Goal: Task Accomplishment & Management: Manage account settings

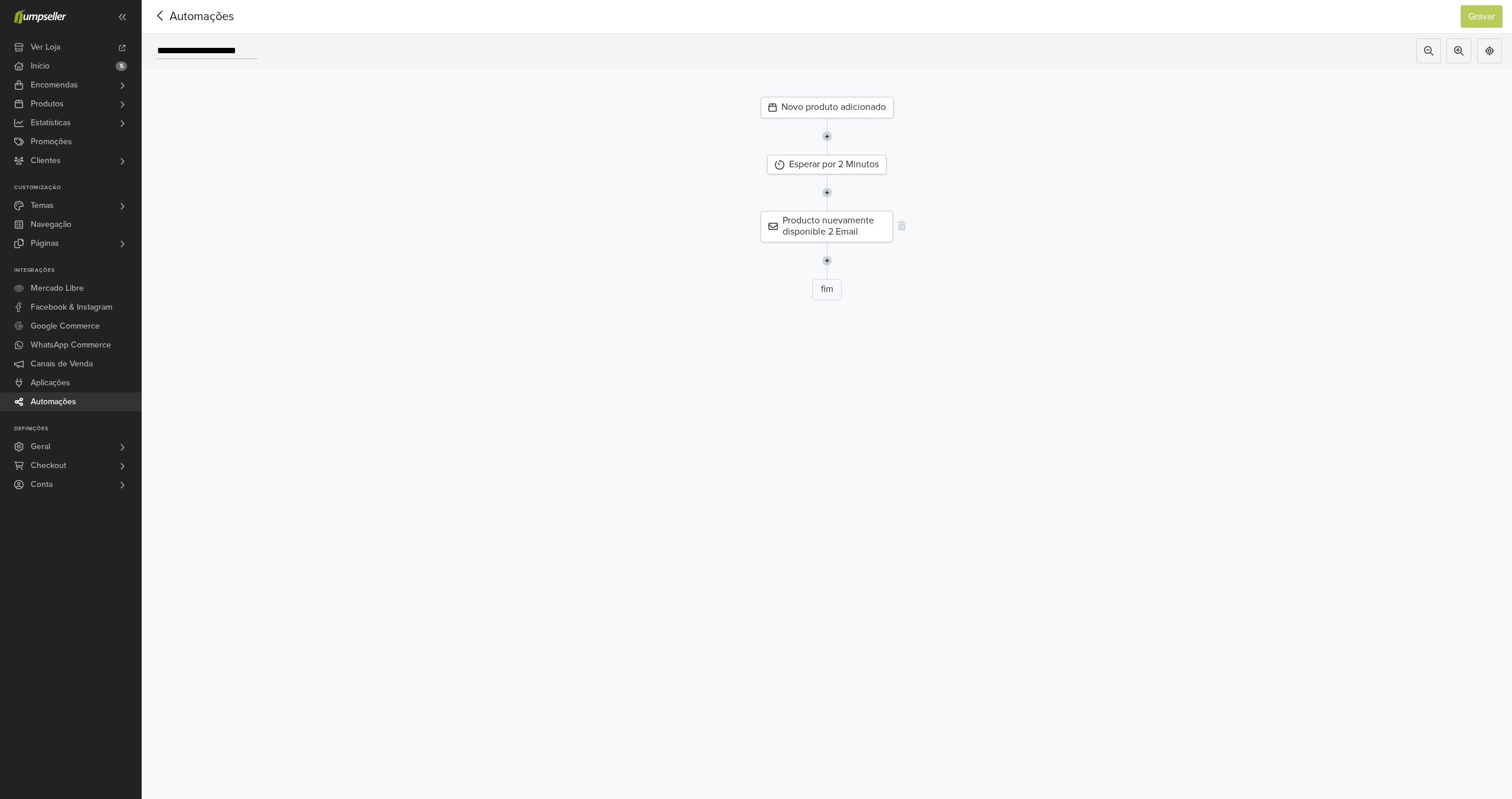
click at [797, 224] on div "Producto nuevamente disponible 2 Email" at bounding box center [827, 226] width 132 height 31
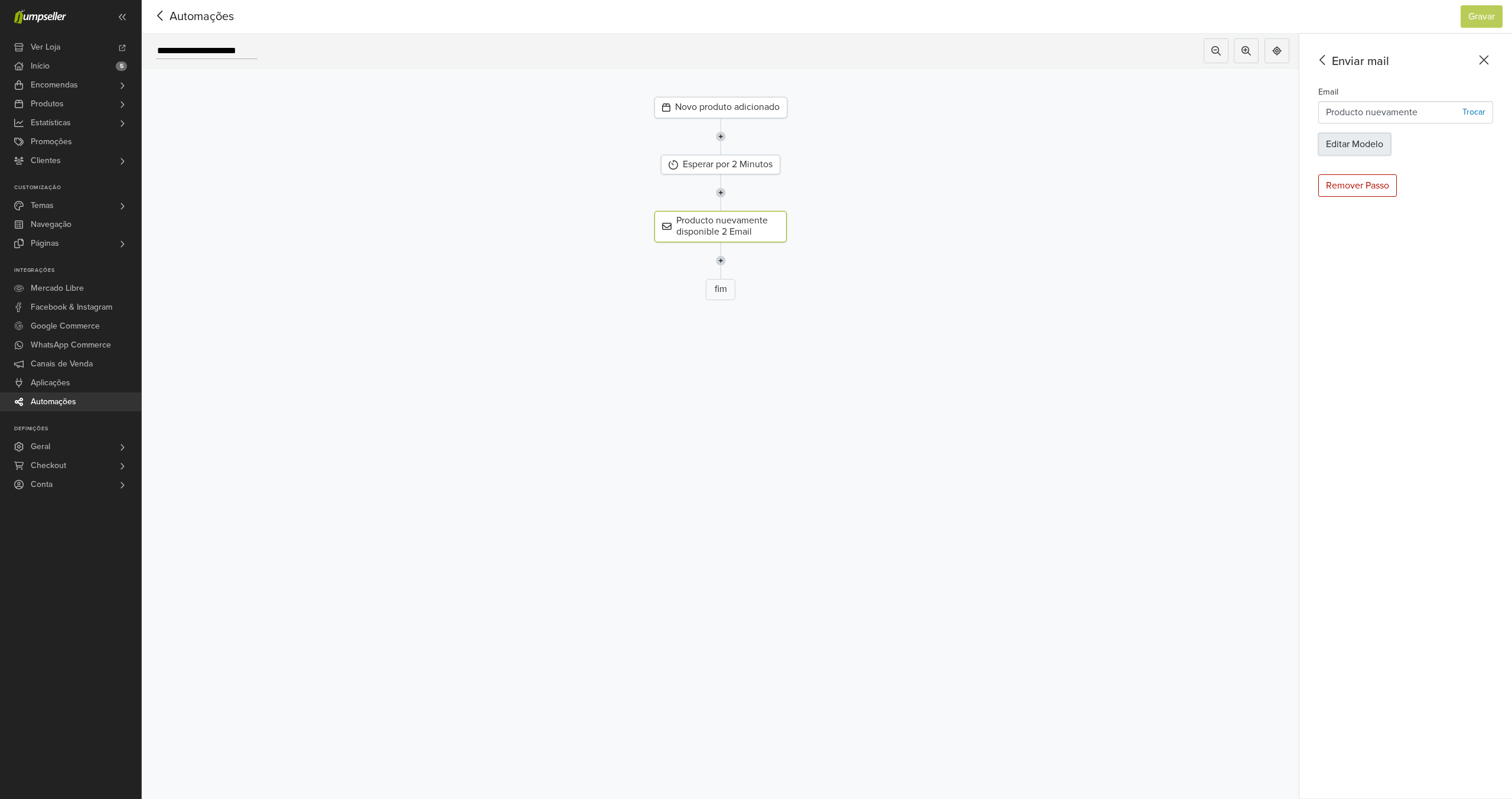
click at [1372, 144] on button "Editar Modelo" at bounding box center [1355, 144] width 72 height 23
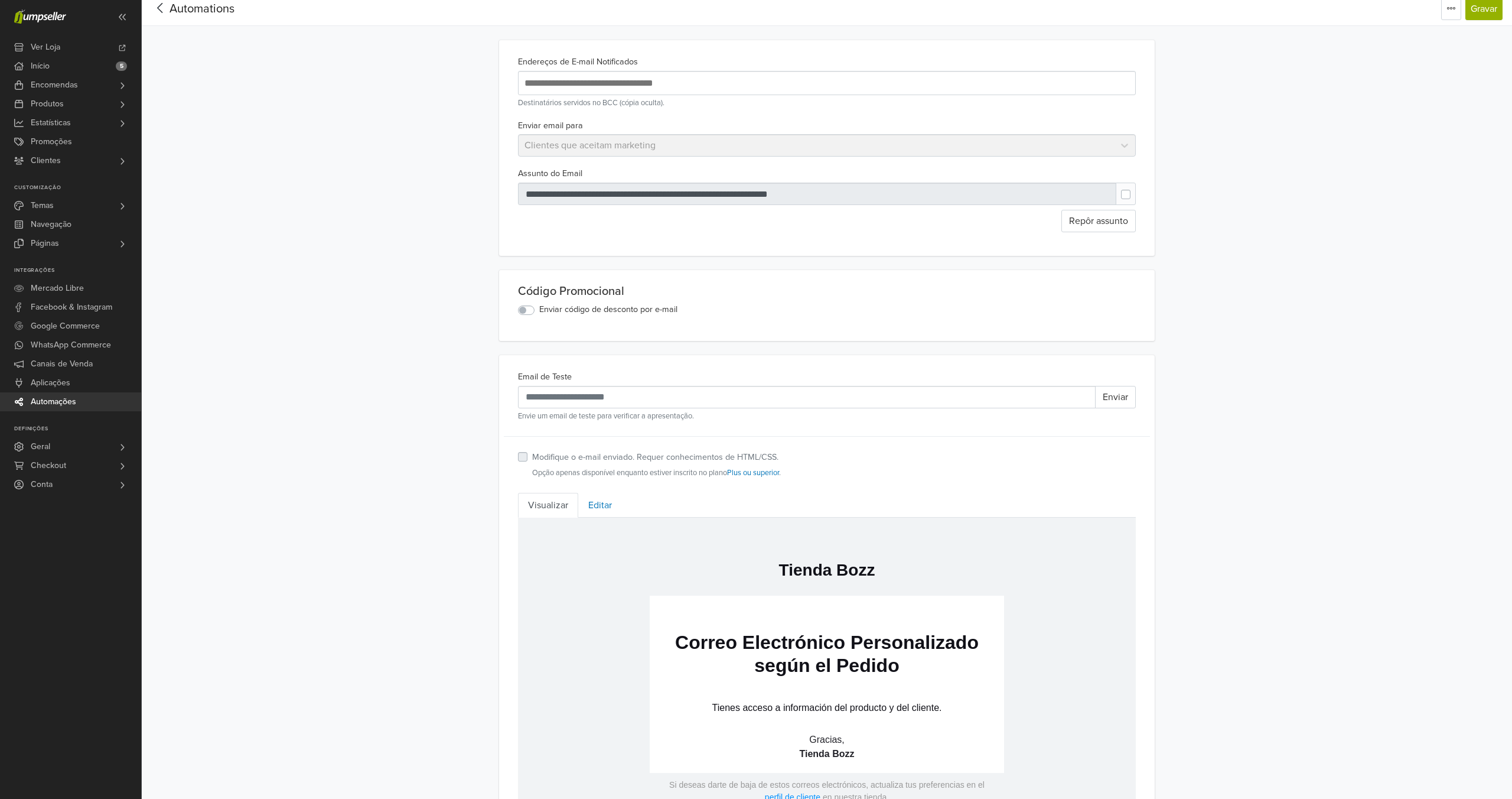
scroll to position [5, 0]
click at [202, 11] on span "Automations" at bounding box center [202, 11] width 65 height 14
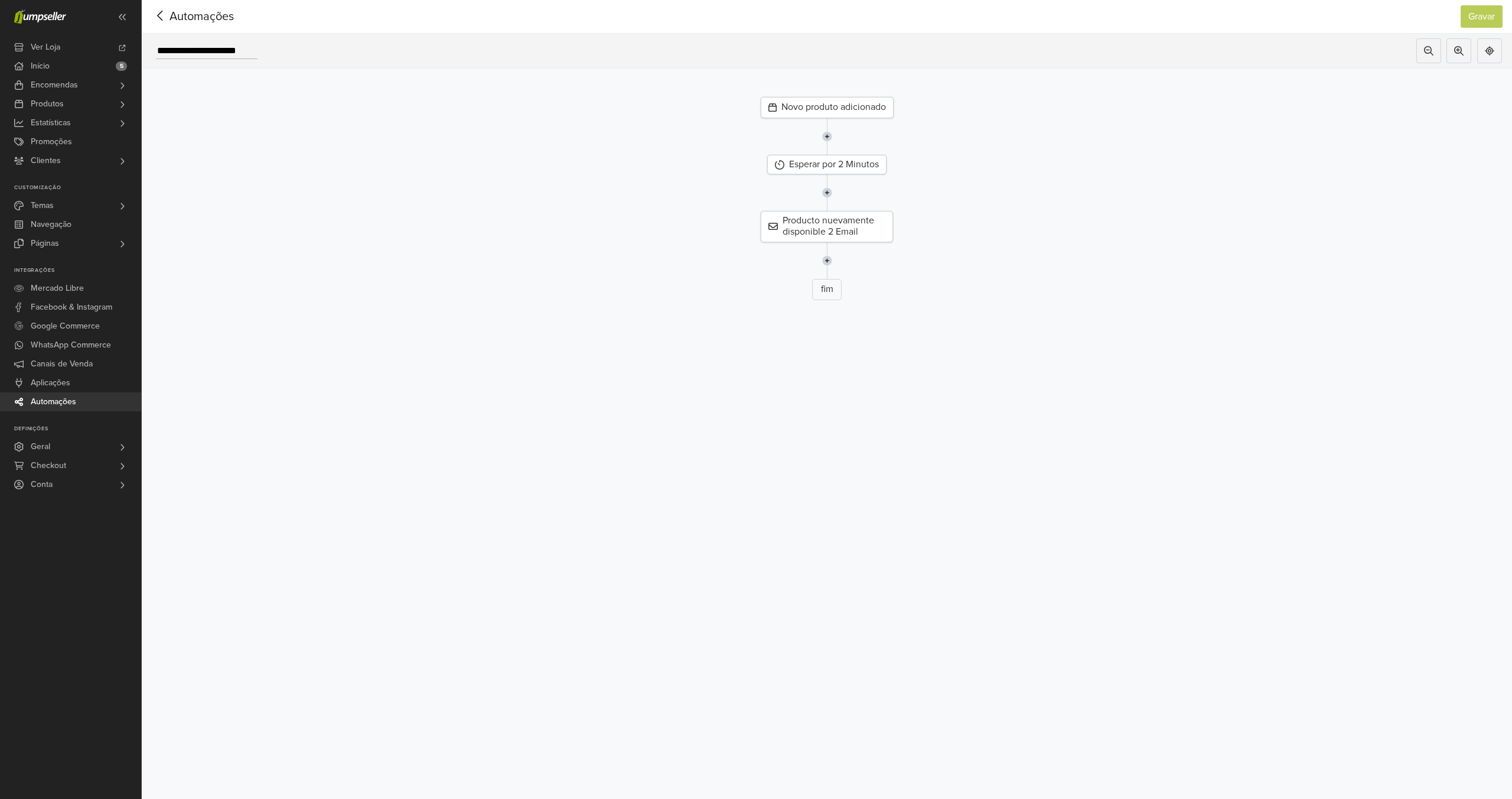
click at [209, 12] on span "Automações" at bounding box center [183, 16] width 64 height 18
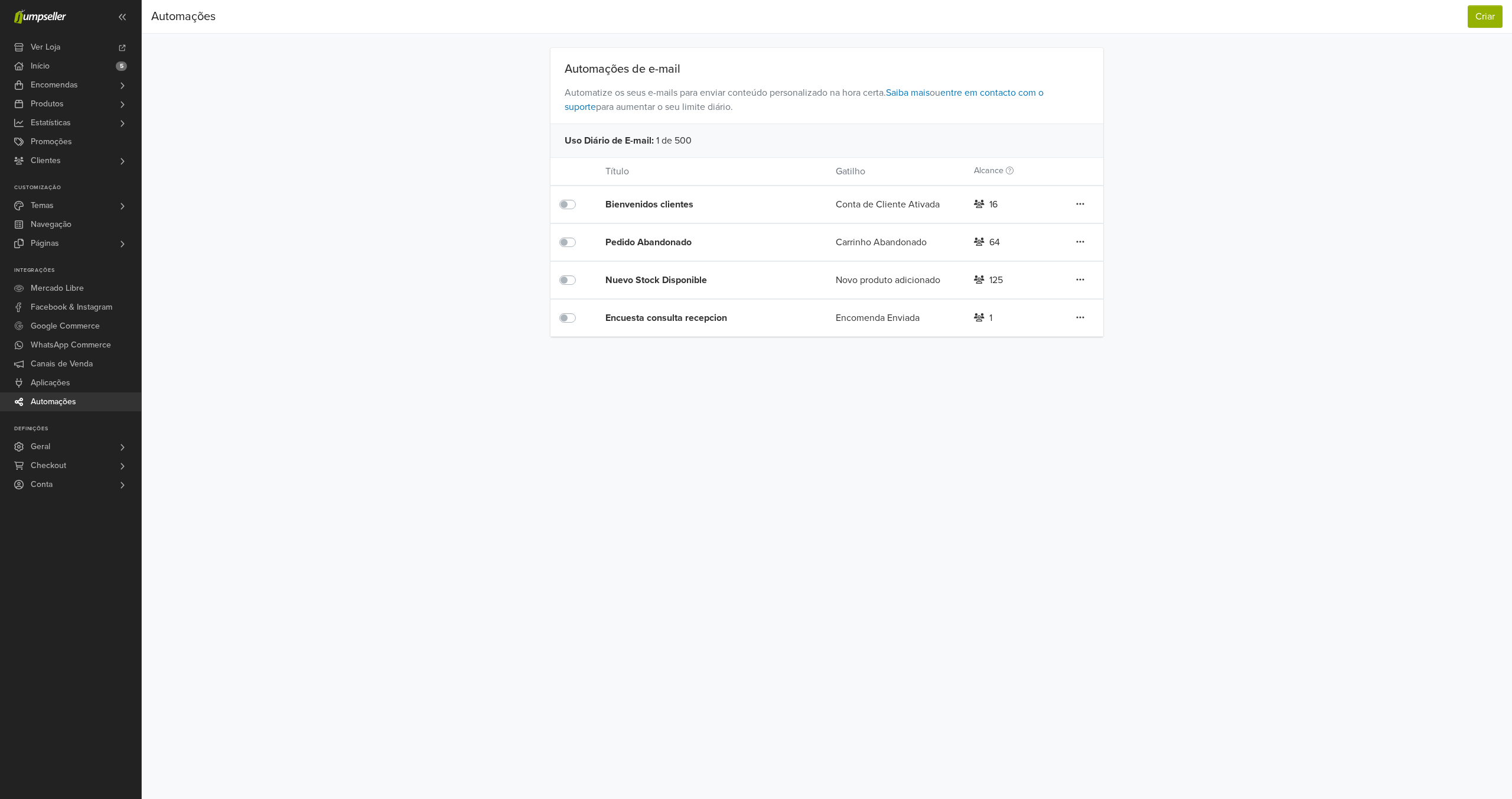
click at [689, 245] on div "Pedido Abandonado" at bounding box center [697, 242] width 184 height 14
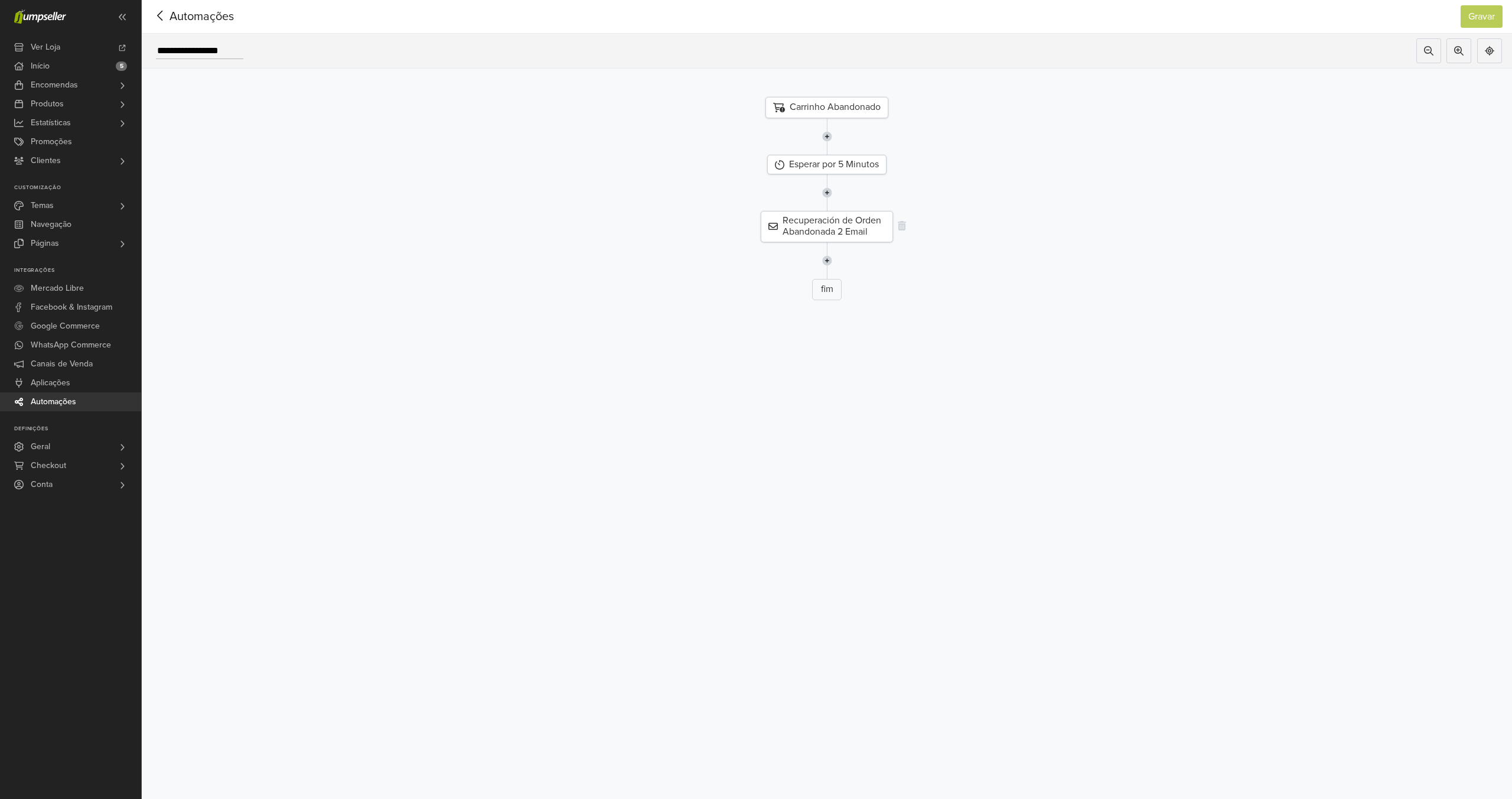
click at [817, 239] on div "Recuperación de Orden Abandonada 2 Email" at bounding box center [827, 226] width 132 height 31
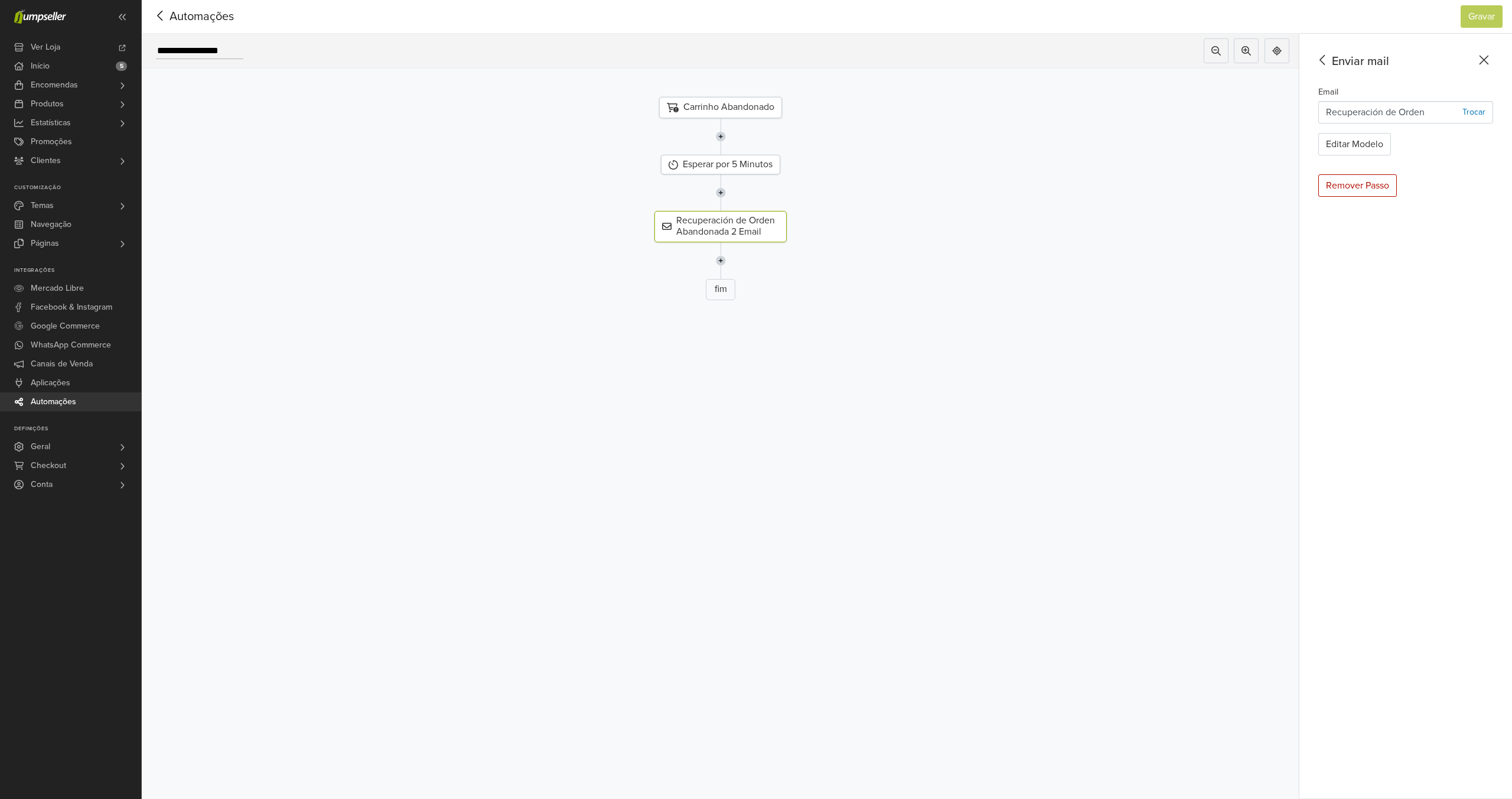
click at [1471, 116] on p "Trocar" at bounding box center [1474, 112] width 23 height 12
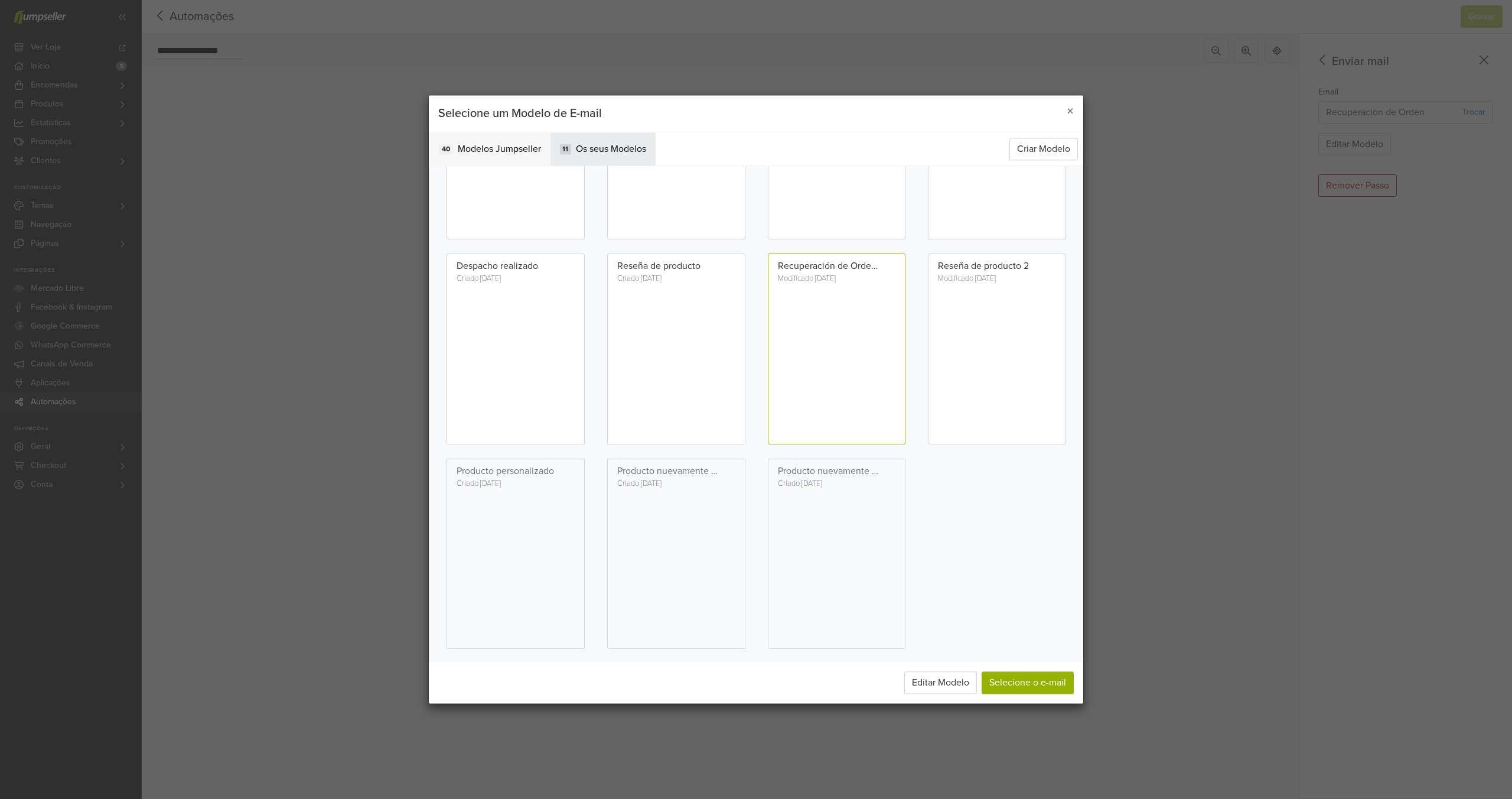
scroll to position [137, 0]
click at [468, 143] on span "Modelos Jumpseller" at bounding box center [499, 148] width 83 height 14
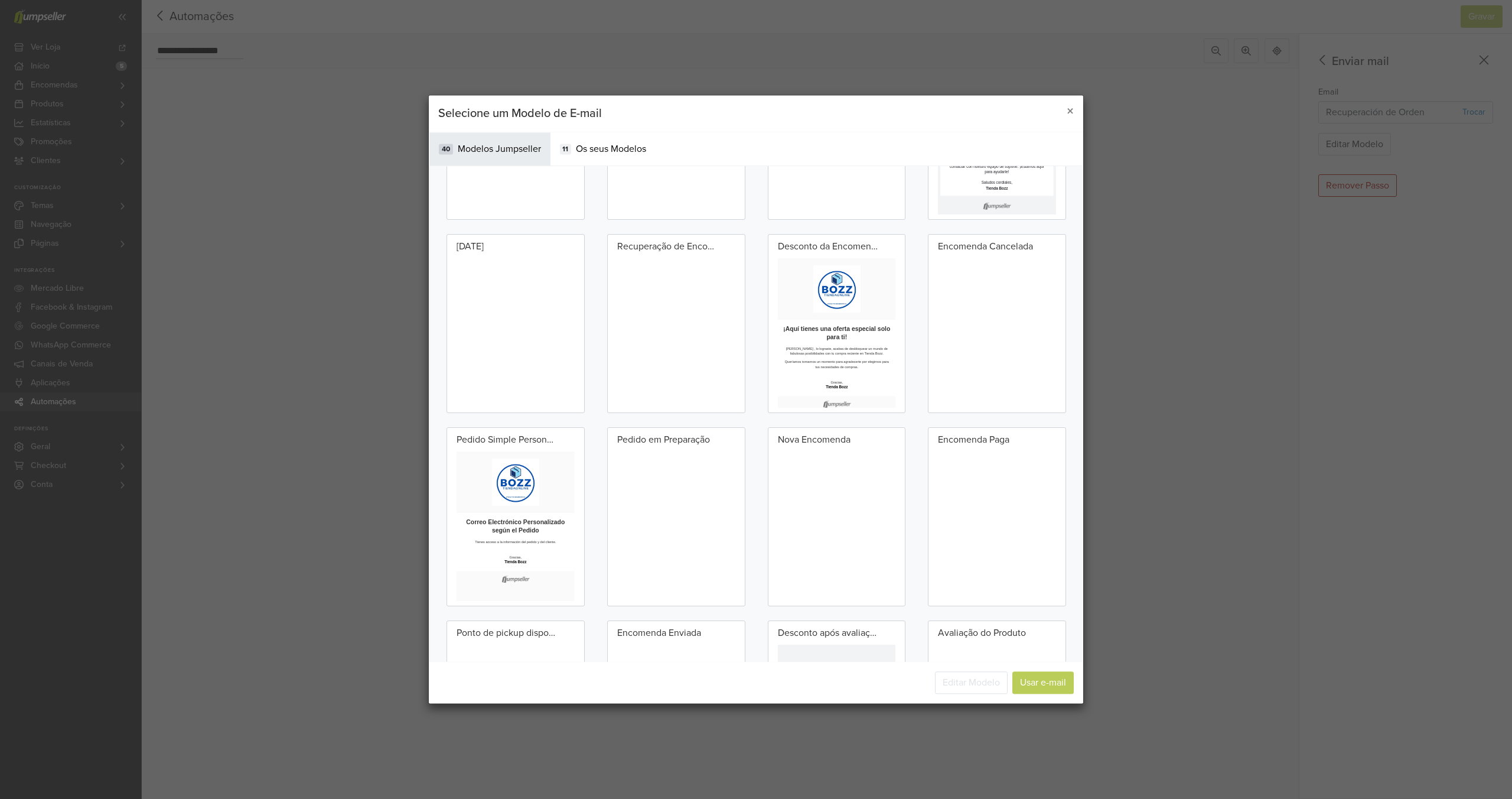
scroll to position [0, 0]
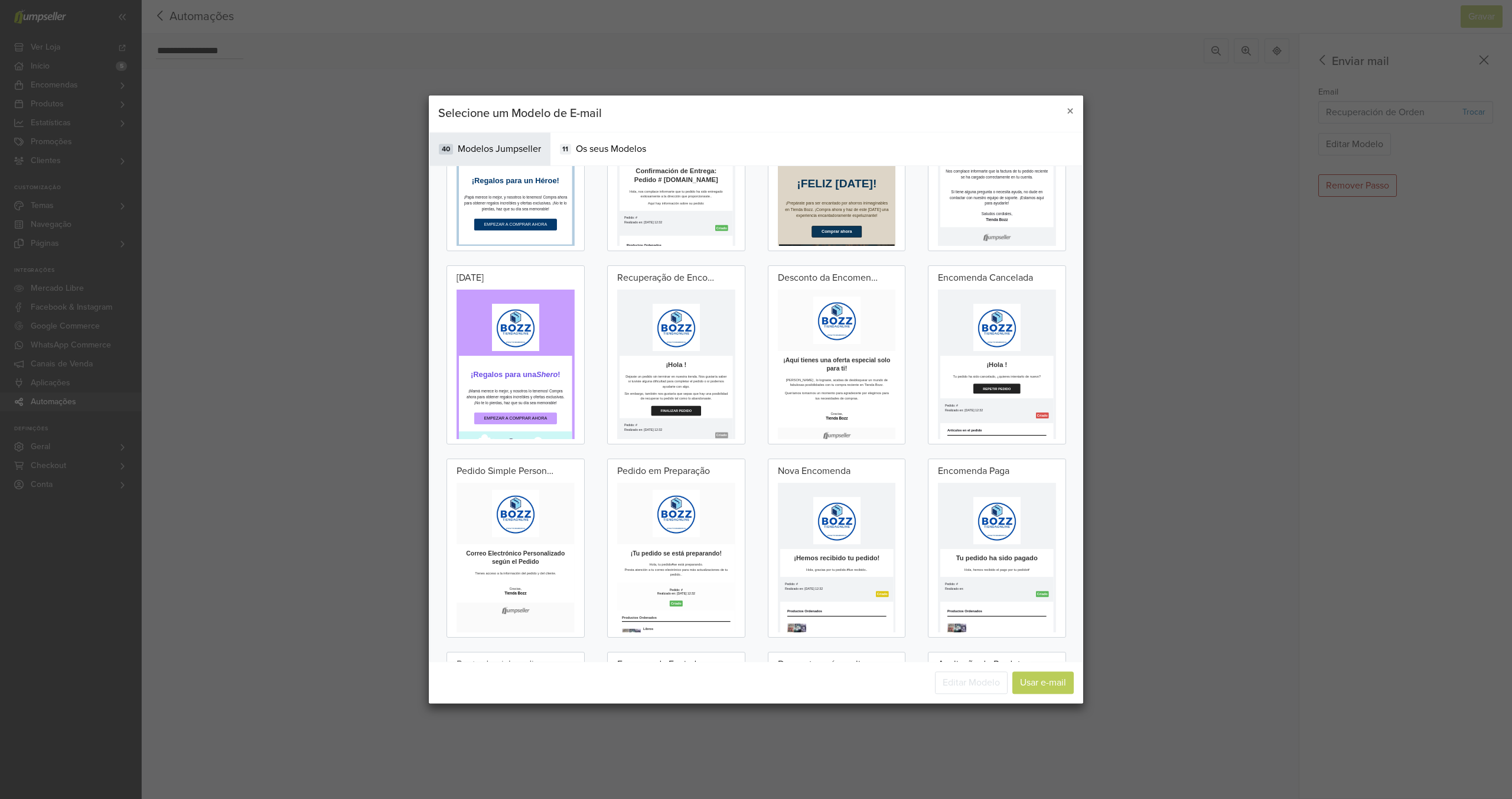
click at [644, 280] on p "Recuperação de Encomenda Abandonada" at bounding box center [667, 278] width 101 height 14
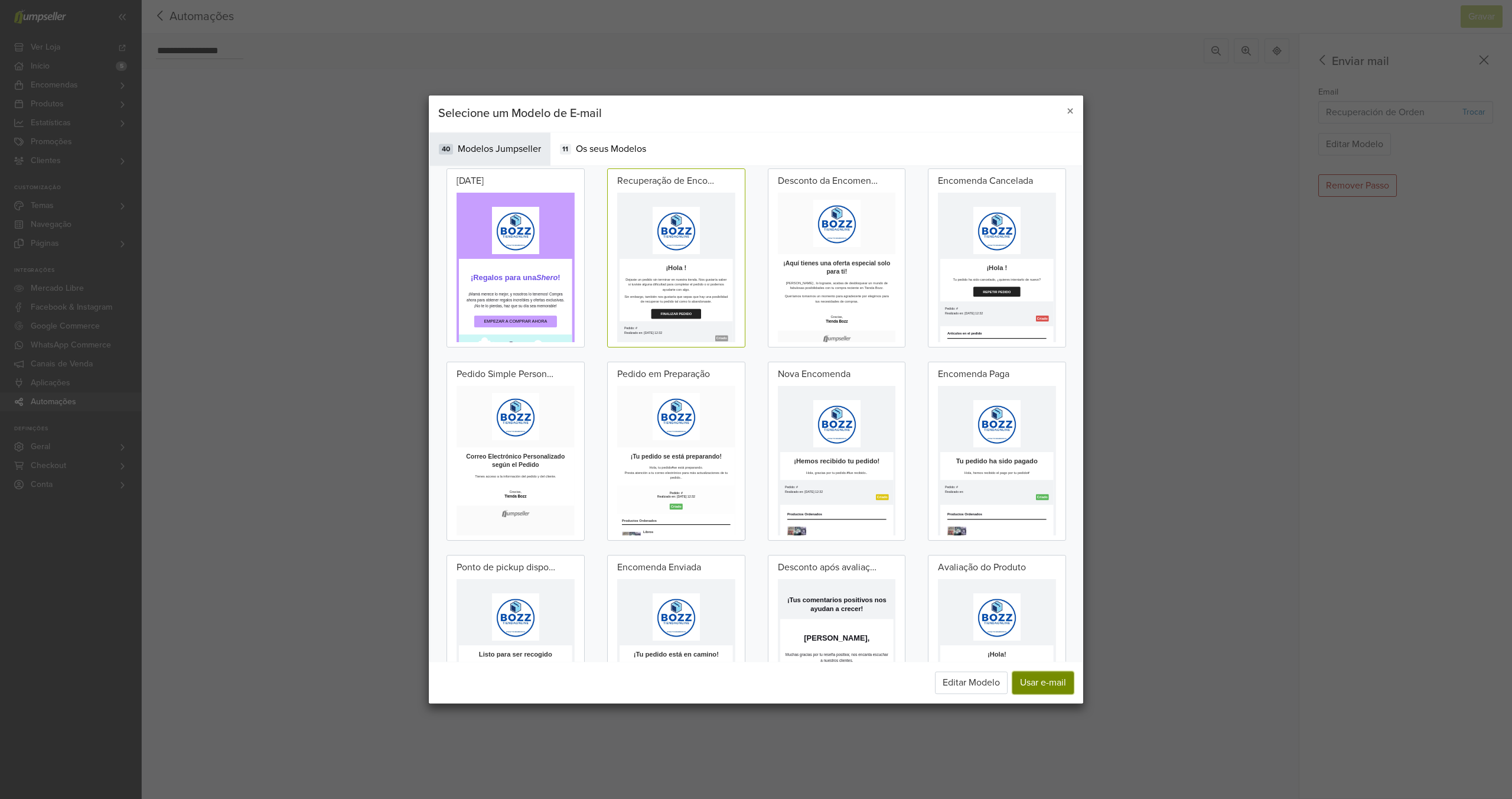
click at [1044, 690] on button "Usar e-mail" at bounding box center [1043, 683] width 62 height 23
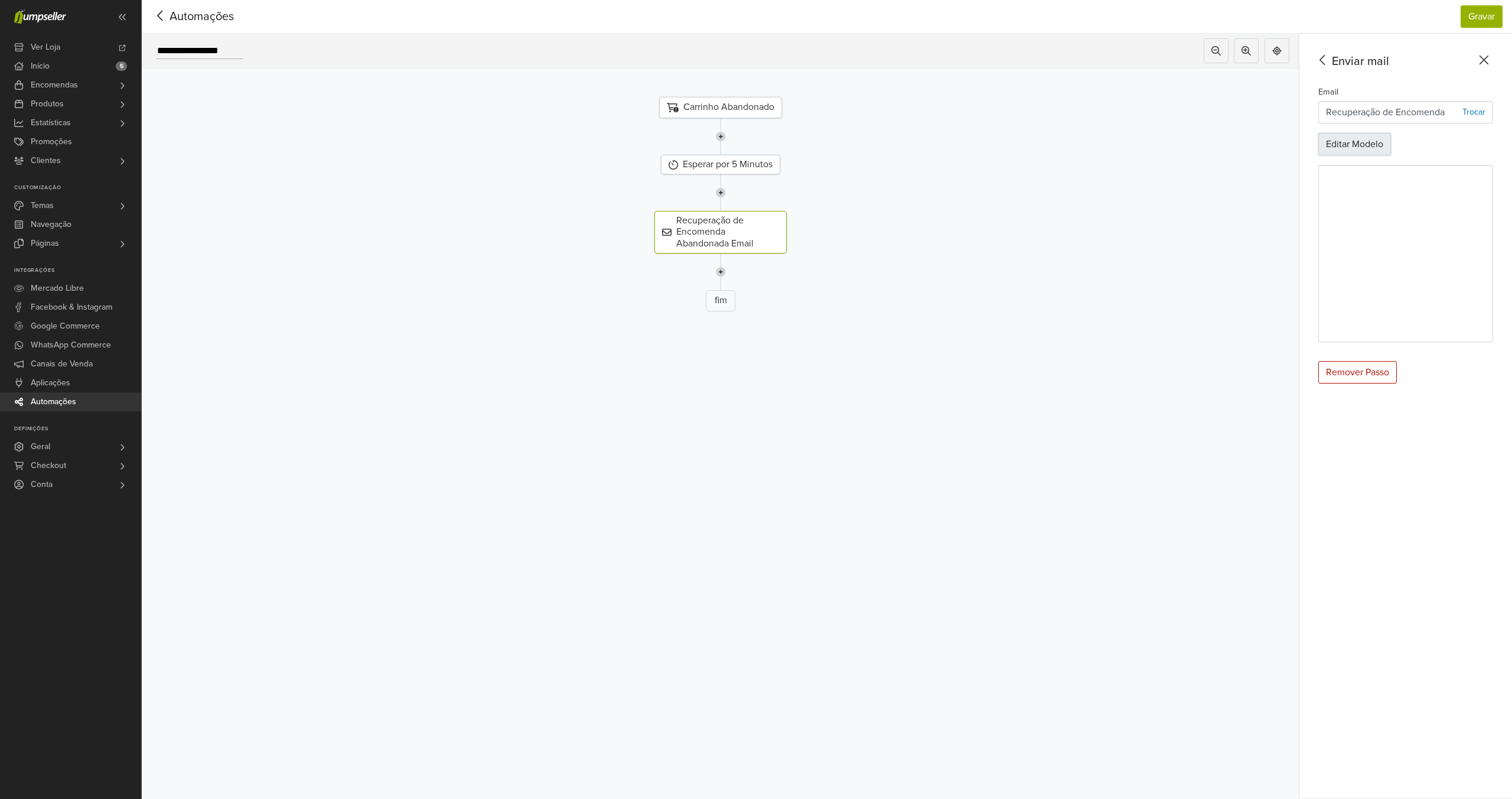
click at [1347, 147] on button "Editar Modelo" at bounding box center [1355, 144] width 72 height 23
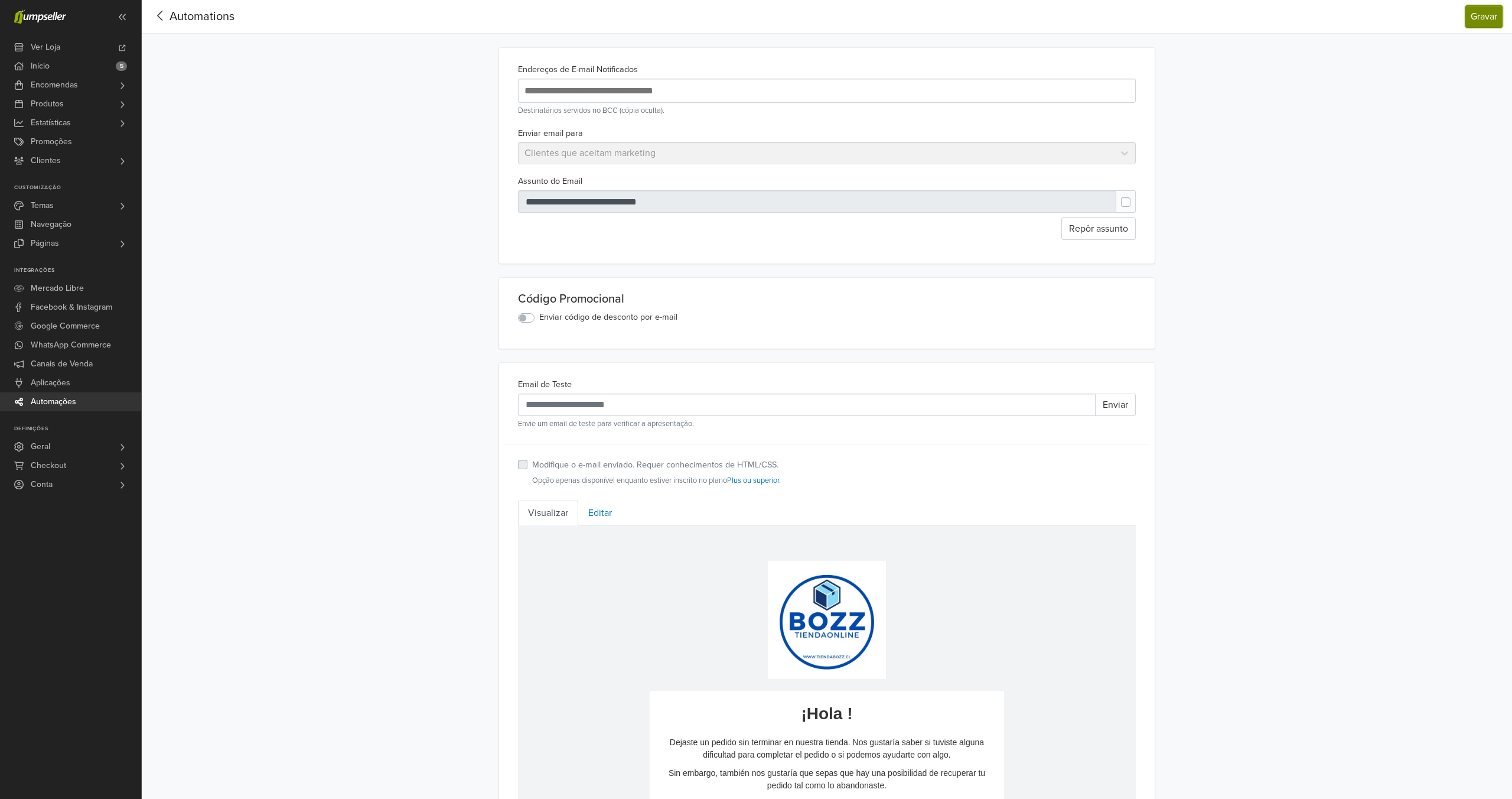
click at [1474, 21] on button "Gravar" at bounding box center [1484, 16] width 37 height 23
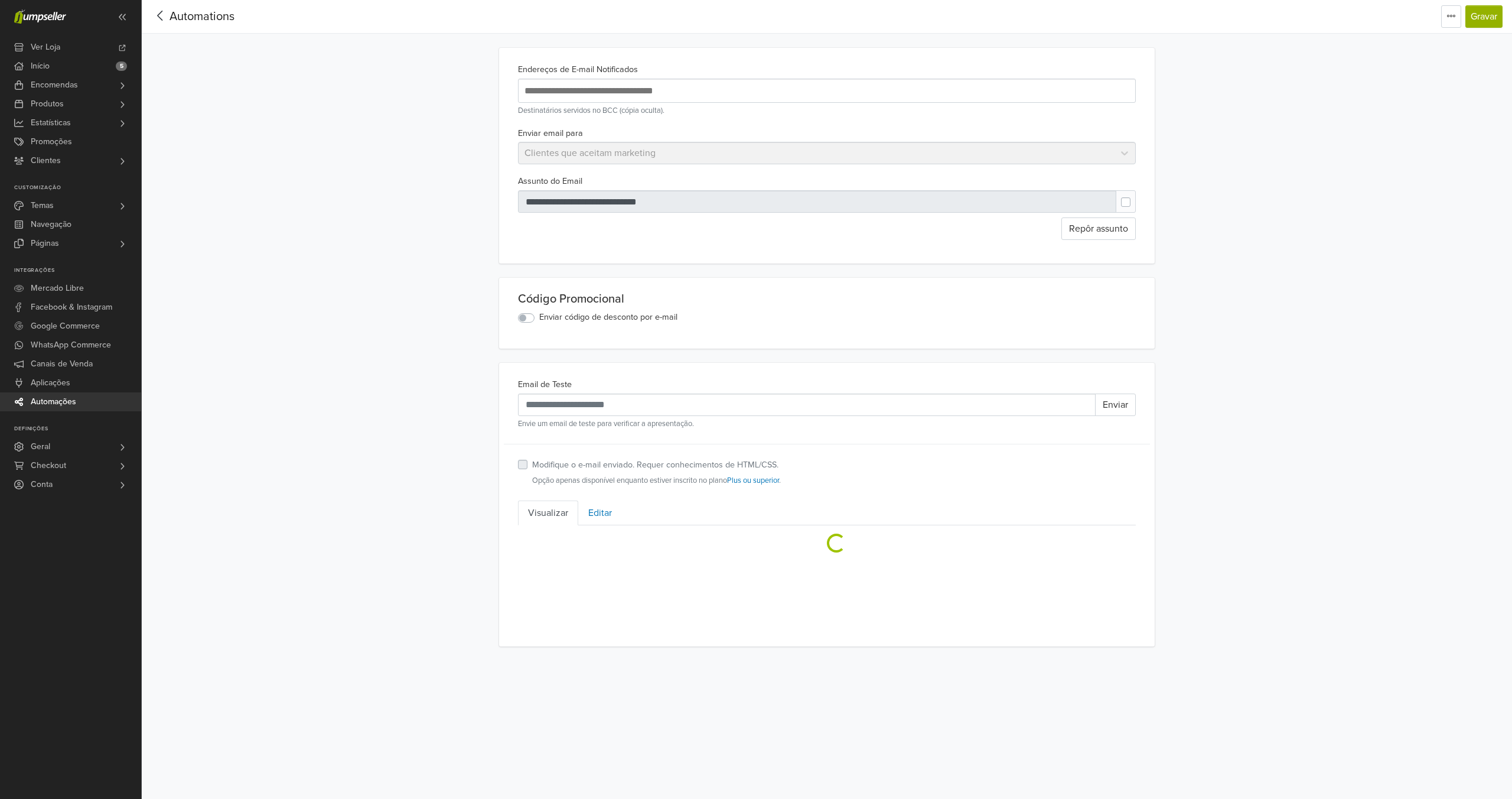
click at [197, 12] on span "Automations" at bounding box center [202, 16] width 65 height 14
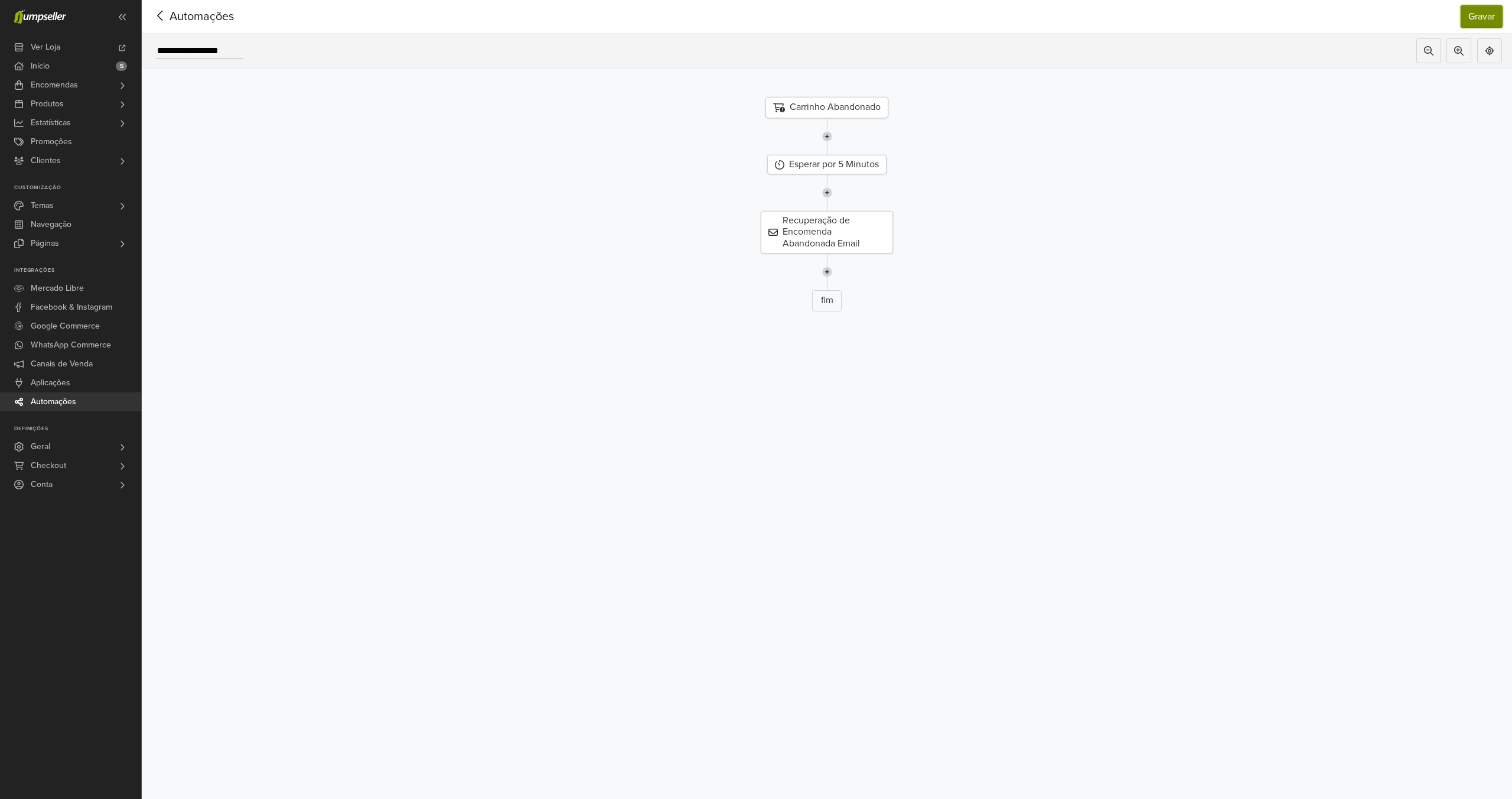
click at [1469, 20] on button "Gravar" at bounding box center [1481, 16] width 42 height 23
